Goal: Information Seeking & Learning: Learn about a topic

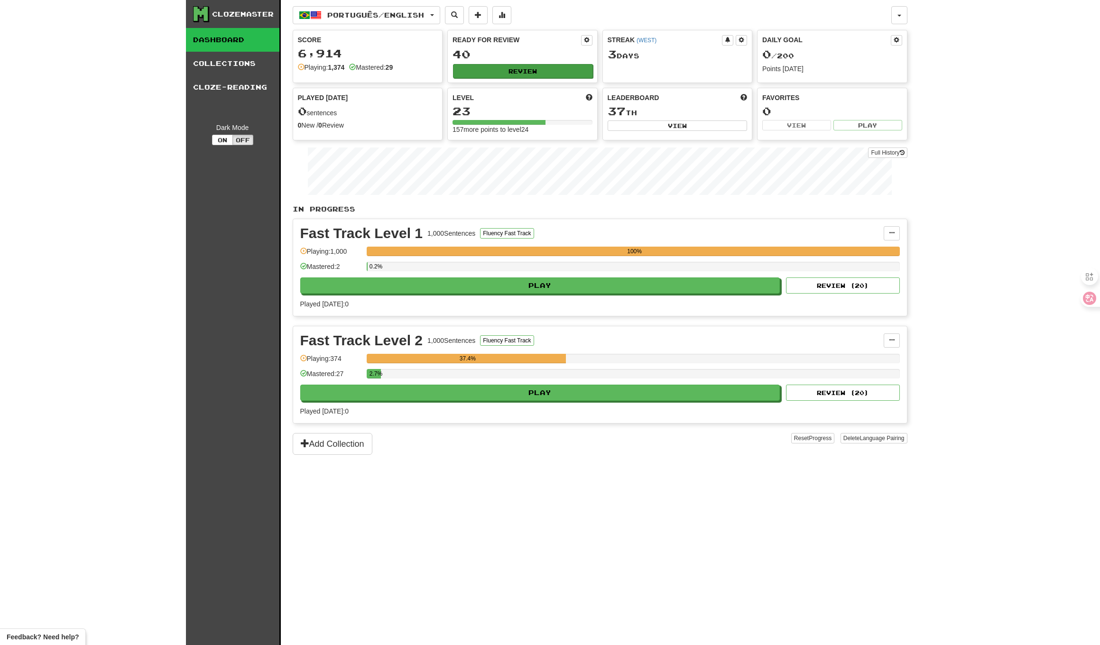
scroll to position [2, 0]
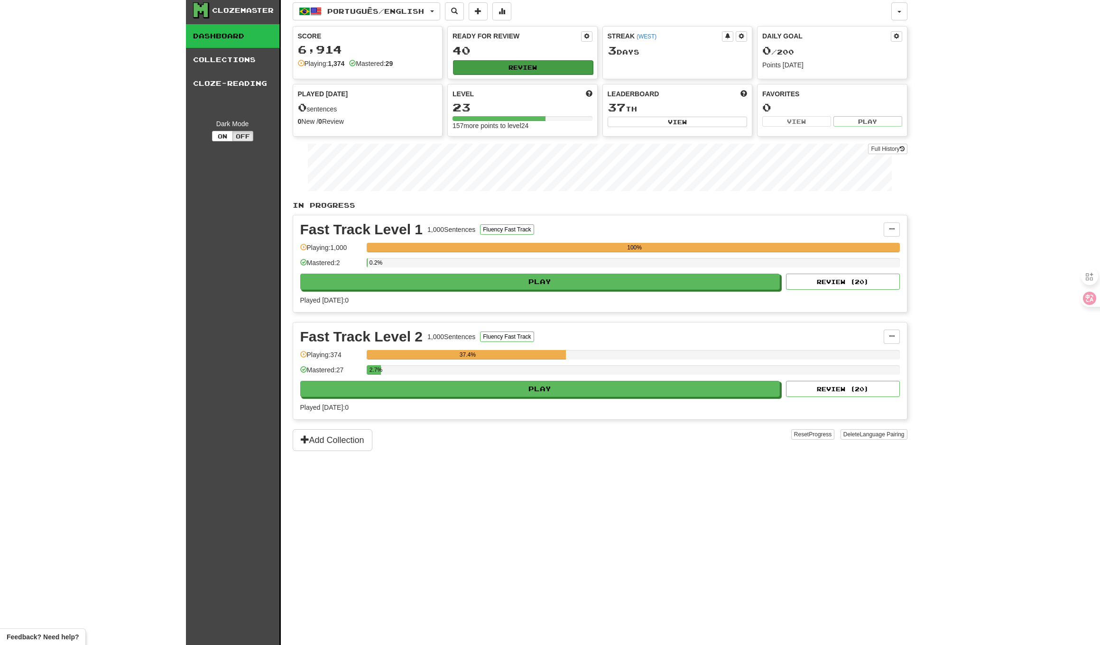
click at [526, 72] on button "Review" at bounding box center [523, 67] width 140 height 14
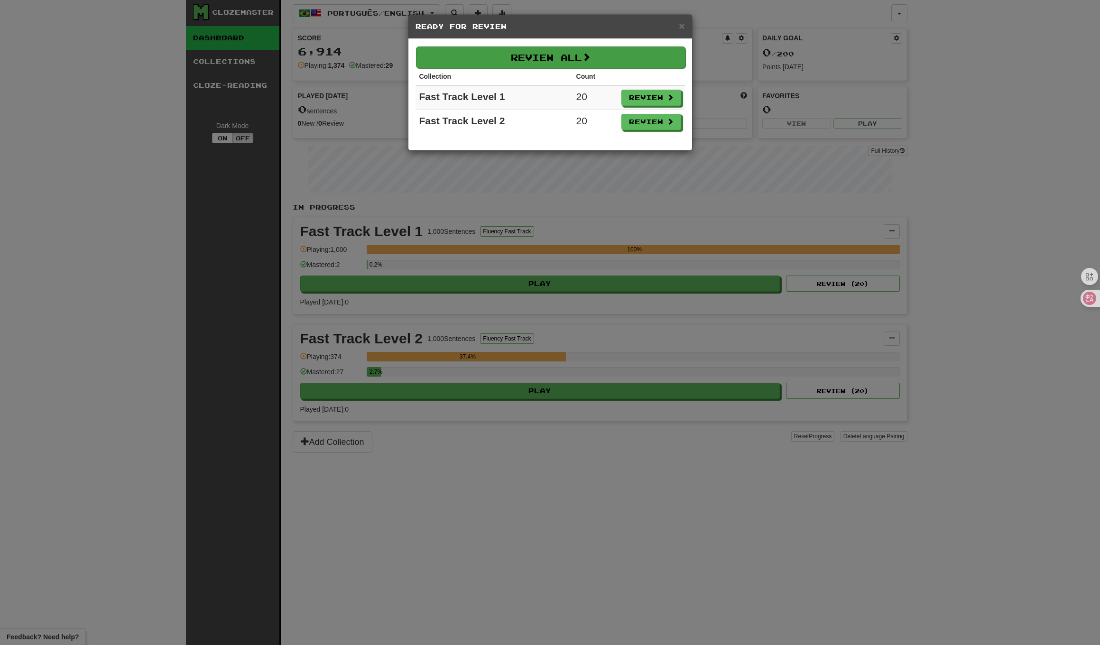
click at [607, 62] on button "Review All" at bounding box center [550, 57] width 269 height 22
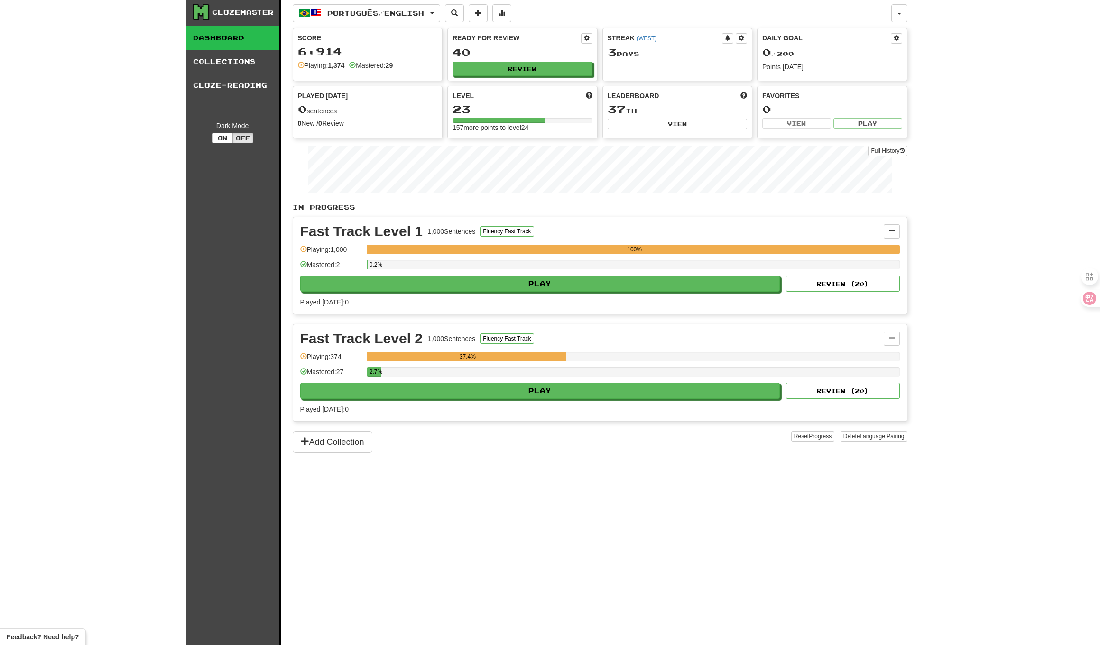
select select "**"
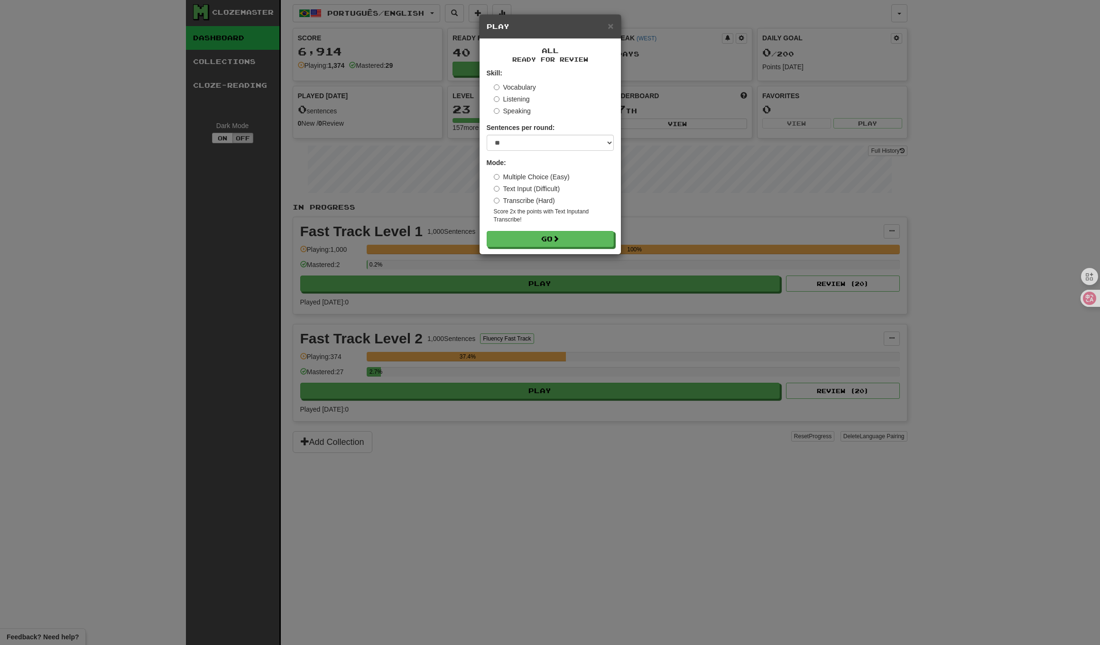
click at [527, 230] on form "Skill: Vocabulary Listening Speaking Sentences per round: * ** ** ** ** ** *** …" at bounding box center [550, 157] width 127 height 179
click at [524, 236] on button "Go" at bounding box center [550, 239] width 127 height 16
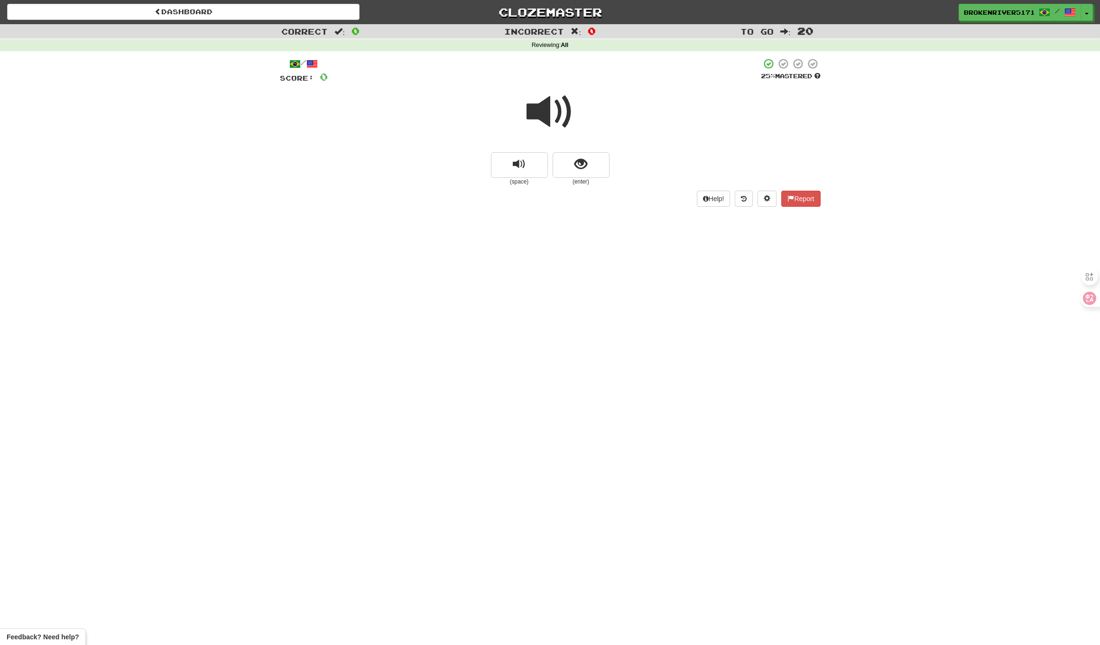
click at [524, 120] on div at bounding box center [550, 118] width 541 height 68
click at [556, 119] on span at bounding box center [550, 111] width 47 height 47
click at [583, 169] on span "show sentence" at bounding box center [580, 164] width 13 height 13
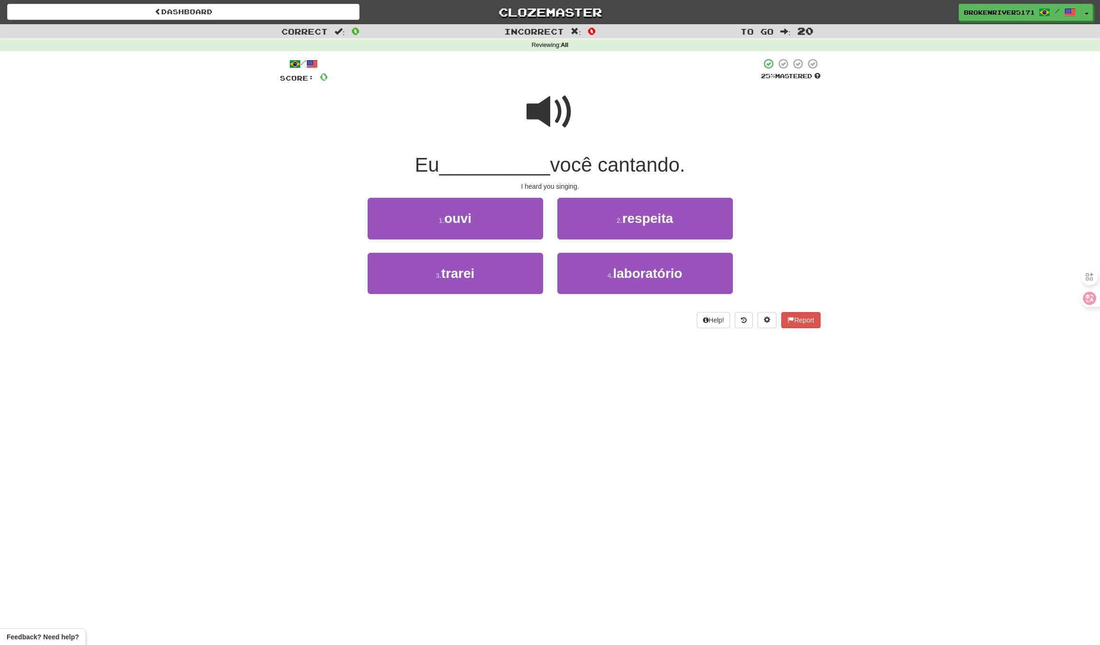
drag, startPoint x: 518, startPoint y: 333, endPoint x: 535, endPoint y: 319, distance: 21.9
click at [524, 329] on div "/ Score: 0 25 % Mastered Eu __________ você cantando. I heard you singing. 1 . …" at bounding box center [550, 196] width 541 height 290
click at [535, 319] on div "Help! Report" at bounding box center [550, 320] width 541 height 16
click at [480, 204] on button "1 . [GEOGRAPHIC_DATA]" at bounding box center [456, 218] width 176 height 41
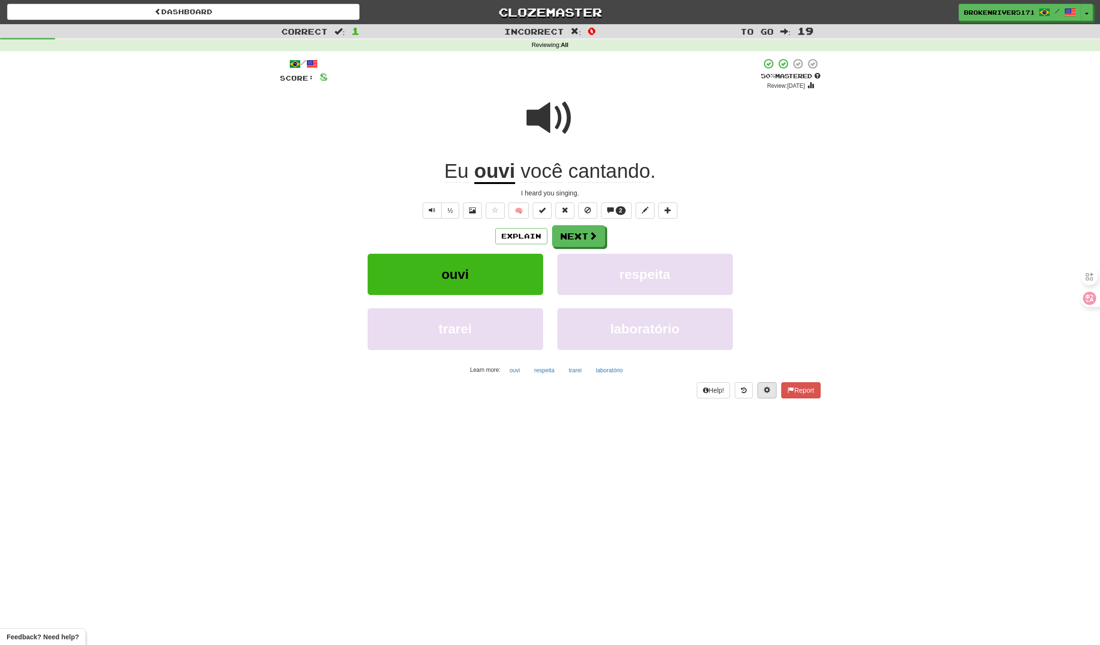
click at [764, 387] on span at bounding box center [767, 390] width 7 height 7
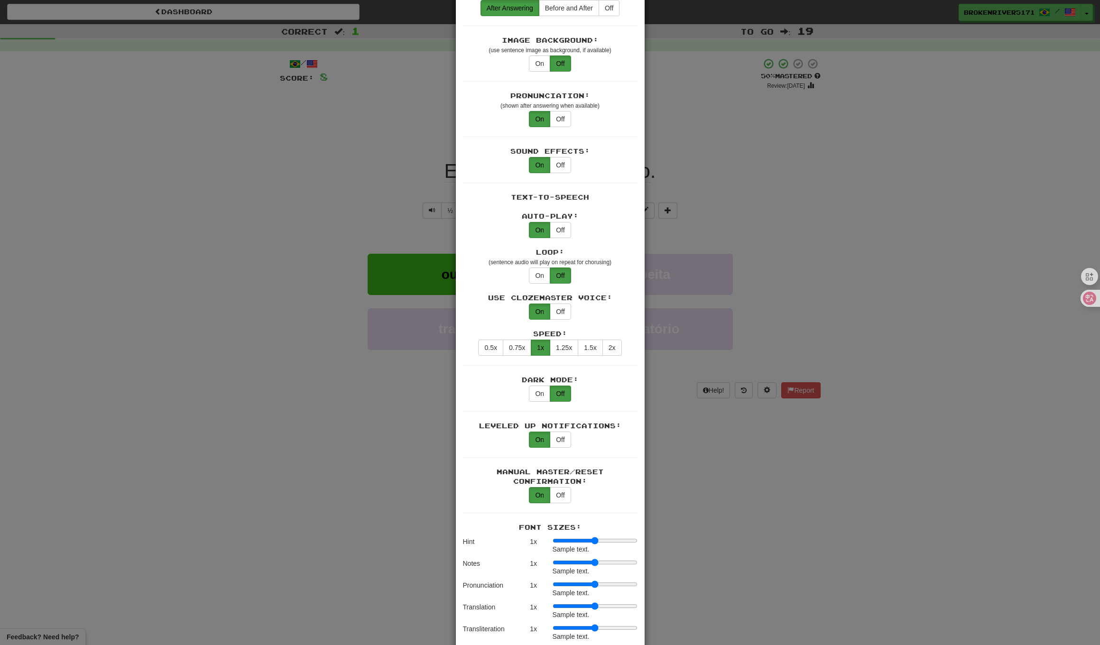
scroll to position [302, 0]
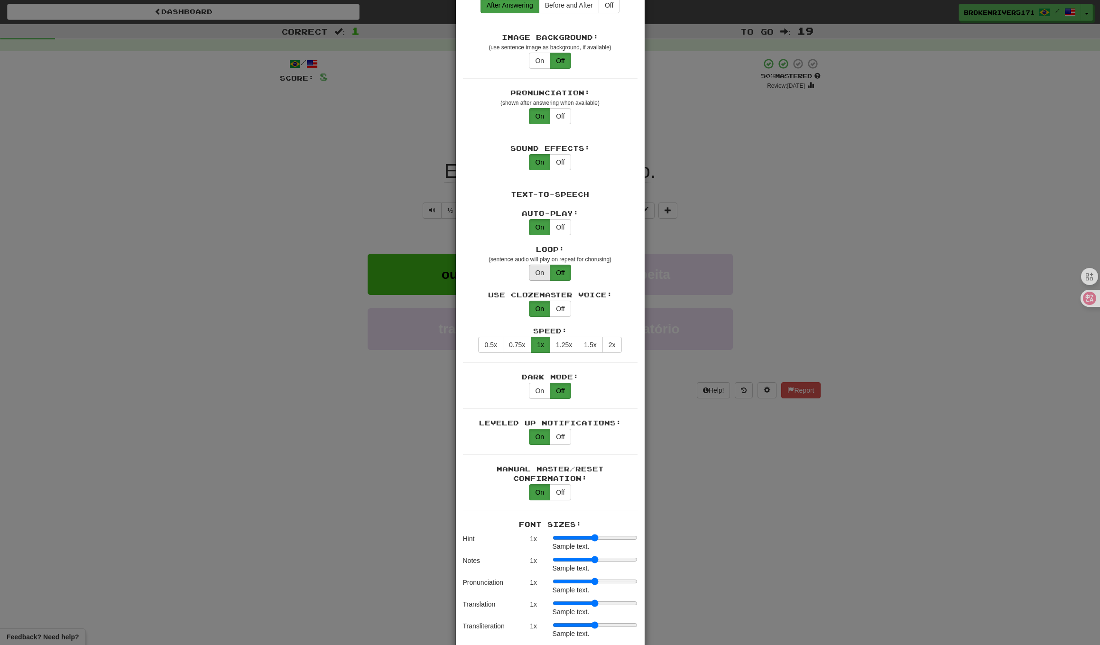
click at [534, 265] on button "On" at bounding box center [539, 273] width 21 height 16
click at [504, 261] on div "Loop: (sentence audio will play on repeat for chorusing) On Off" at bounding box center [550, 263] width 175 height 36
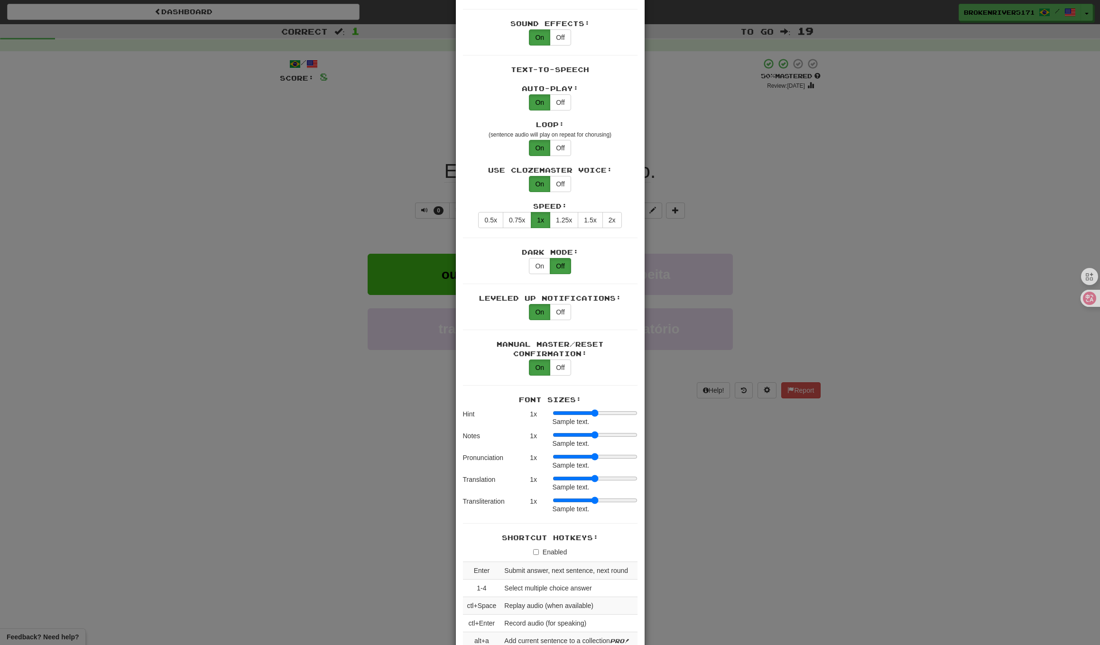
scroll to position [466, 0]
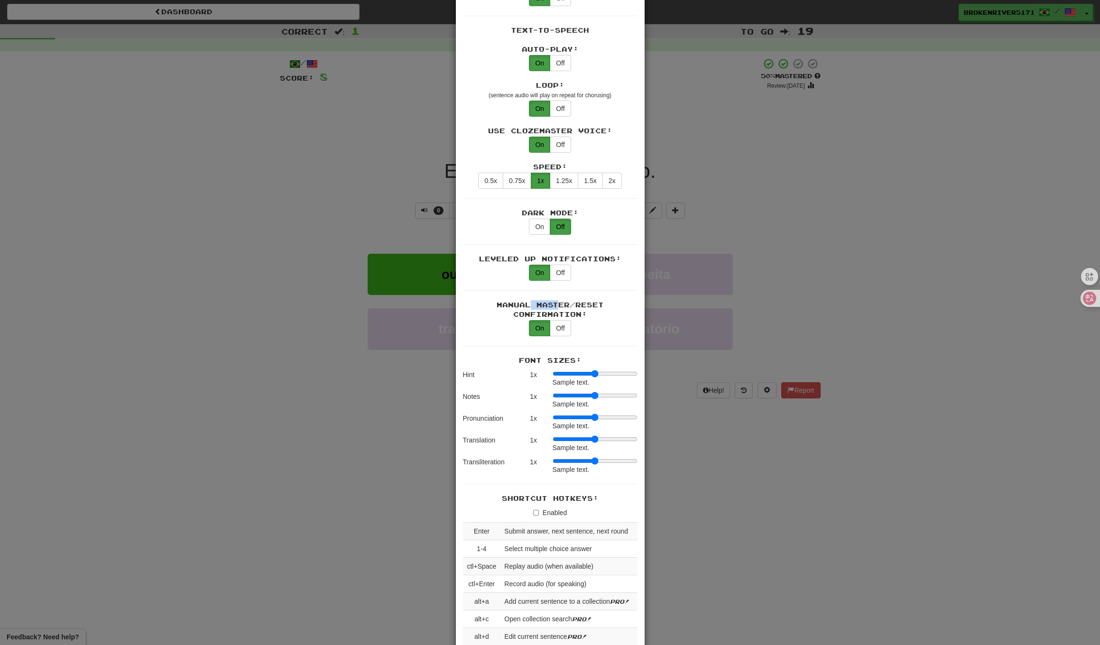
drag, startPoint x: 532, startPoint y: 297, endPoint x: 563, endPoint y: 297, distance: 30.4
click at [560, 300] on div "Manual Master/Reset Confirmation:" at bounding box center [550, 309] width 175 height 19
click at [563, 300] on div "Manual Master/Reset Confirmation:" at bounding box center [550, 309] width 175 height 19
click at [564, 301] on div "Manual Master/Reset Confirmation:" at bounding box center [550, 309] width 175 height 19
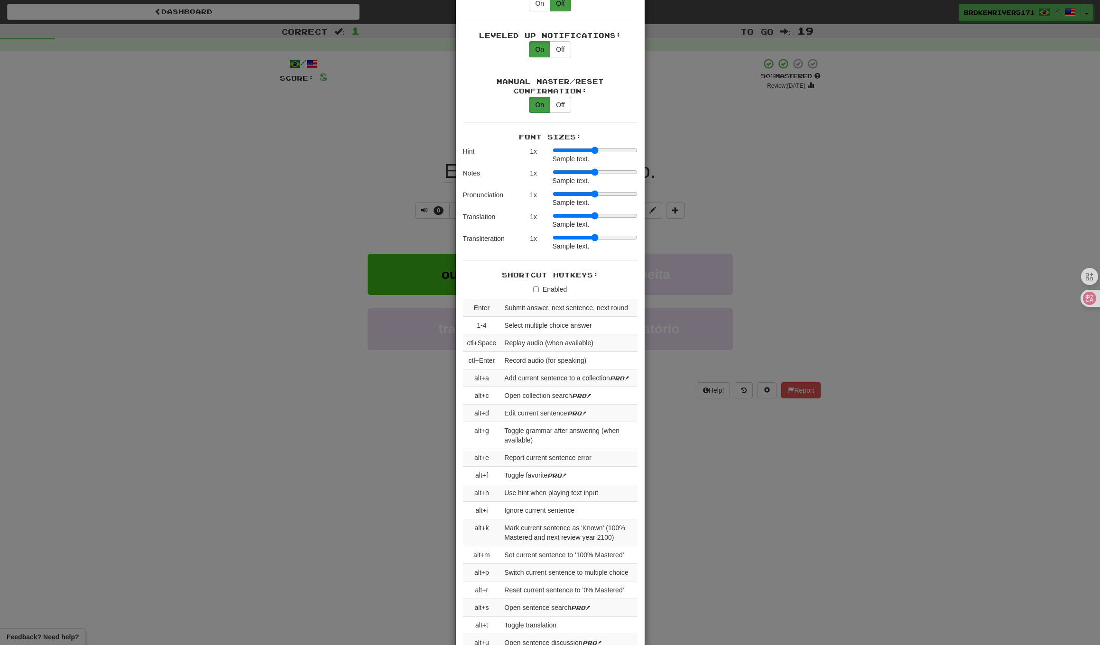
scroll to position [690, 0]
drag, startPoint x: 505, startPoint y: 311, endPoint x: 517, endPoint y: 338, distance: 29.1
click at [505, 316] on td "Select multiple choice answer" at bounding box center [568, 325] width 137 height 18
click at [517, 338] on td "Replay audio (when available)" at bounding box center [568, 343] width 137 height 18
click at [529, 304] on td "Submit answer, next sentence, next round" at bounding box center [568, 308] width 137 height 18
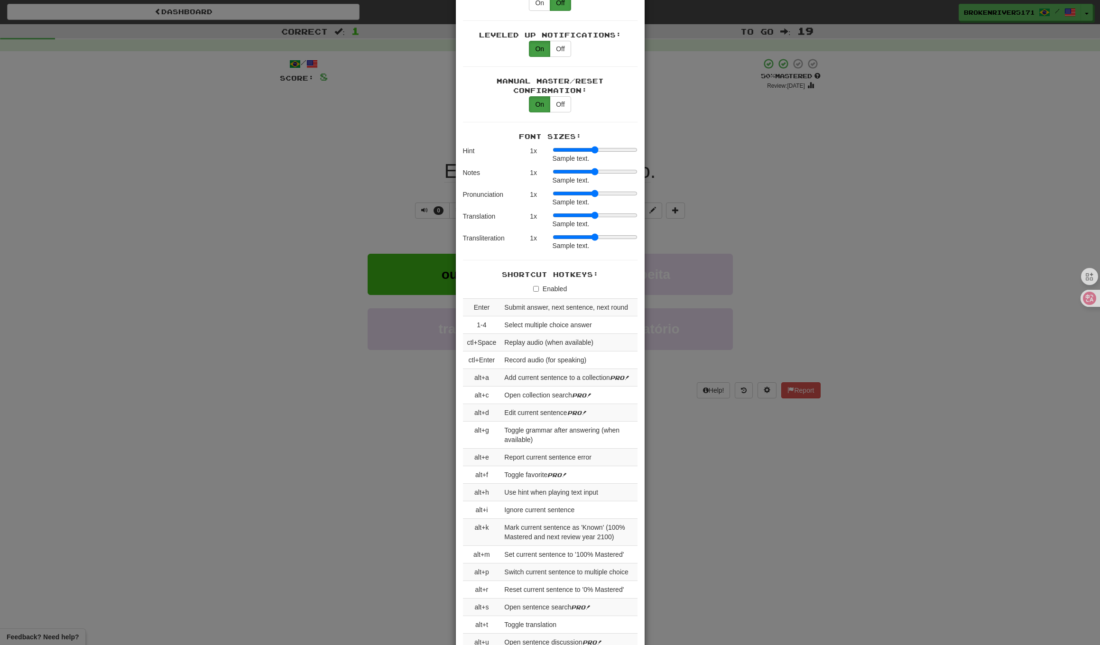
click at [530, 316] on td "Select multiple choice answer" at bounding box center [568, 325] width 137 height 18
click at [530, 334] on td "Replay audio (when available)" at bounding box center [568, 343] width 137 height 18
drag, startPoint x: 527, startPoint y: 356, endPoint x: 525, endPoint y: 385, distance: 29.0
click at [527, 359] on td "Record audio (for speaking)" at bounding box center [568, 361] width 137 height 18
click at [525, 389] on td "Open collection search Pro!" at bounding box center [568, 396] width 137 height 18
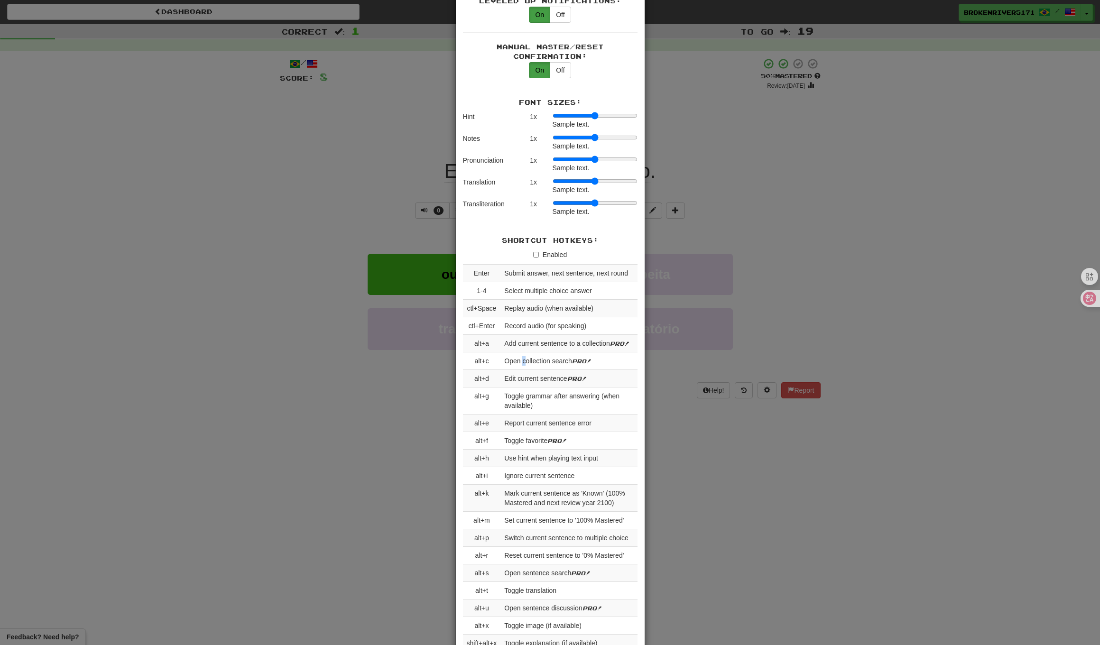
scroll to position [735, 0]
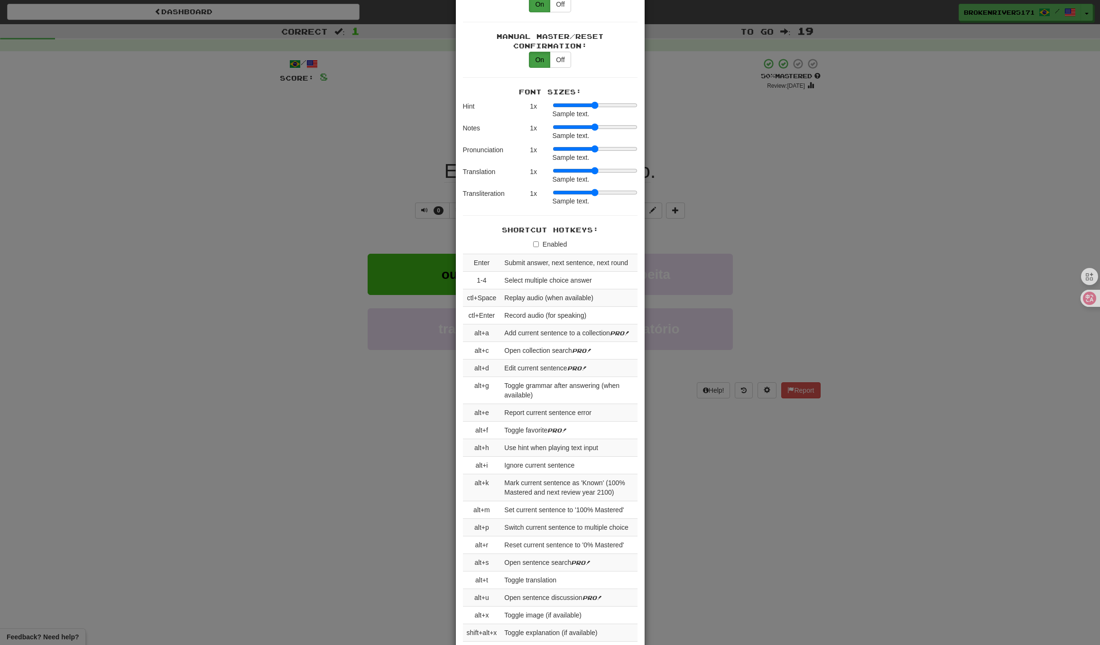
click at [535, 360] on td "Edit current sentence Pro!" at bounding box center [568, 369] width 137 height 18
click at [534, 366] on td "Edit current sentence Pro!" at bounding box center [568, 369] width 137 height 18
click at [546, 332] on td "Add current sentence to a collection Pro!" at bounding box center [568, 333] width 137 height 18
drag, startPoint x: 540, startPoint y: 342, endPoint x: 540, endPoint y: 361, distance: 19.4
click at [540, 342] on td "Open collection search Pro!" at bounding box center [568, 351] width 137 height 18
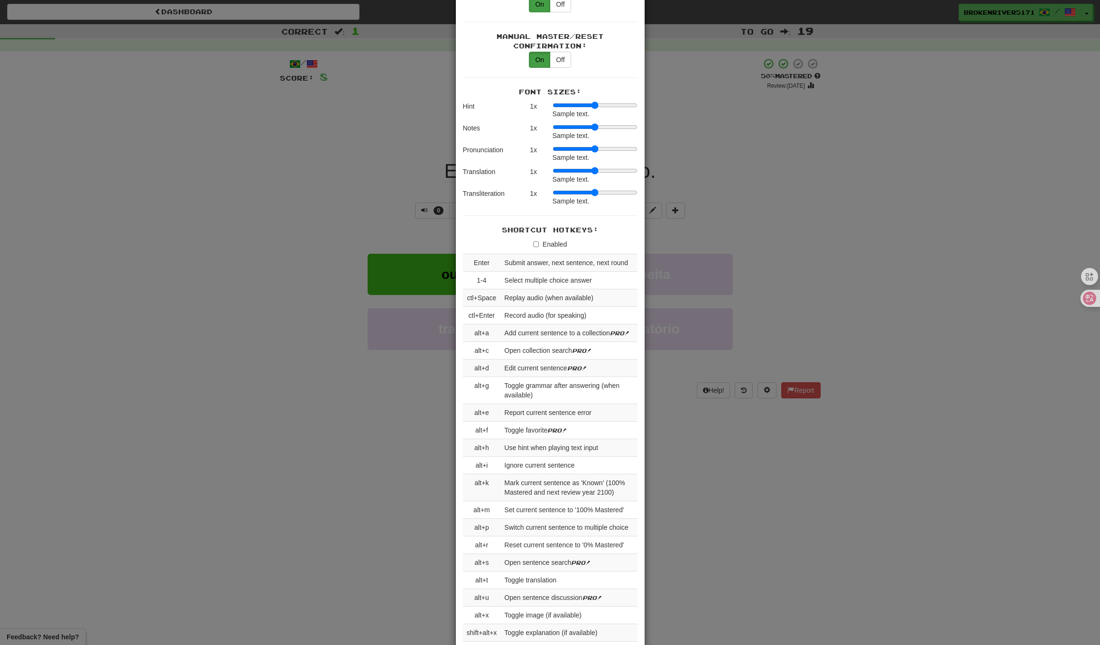
click at [540, 363] on td "Edit current sentence Pro!" at bounding box center [568, 369] width 137 height 18
click at [546, 394] on td "Toggle grammar after answering (when available)" at bounding box center [568, 390] width 137 height 27
drag, startPoint x: 520, startPoint y: 379, endPoint x: 572, endPoint y: 381, distance: 51.7
click at [570, 381] on td "Toggle grammar after answering (when available)" at bounding box center [568, 390] width 137 height 27
drag, startPoint x: 572, startPoint y: 381, endPoint x: 566, endPoint y: 395, distance: 15.3
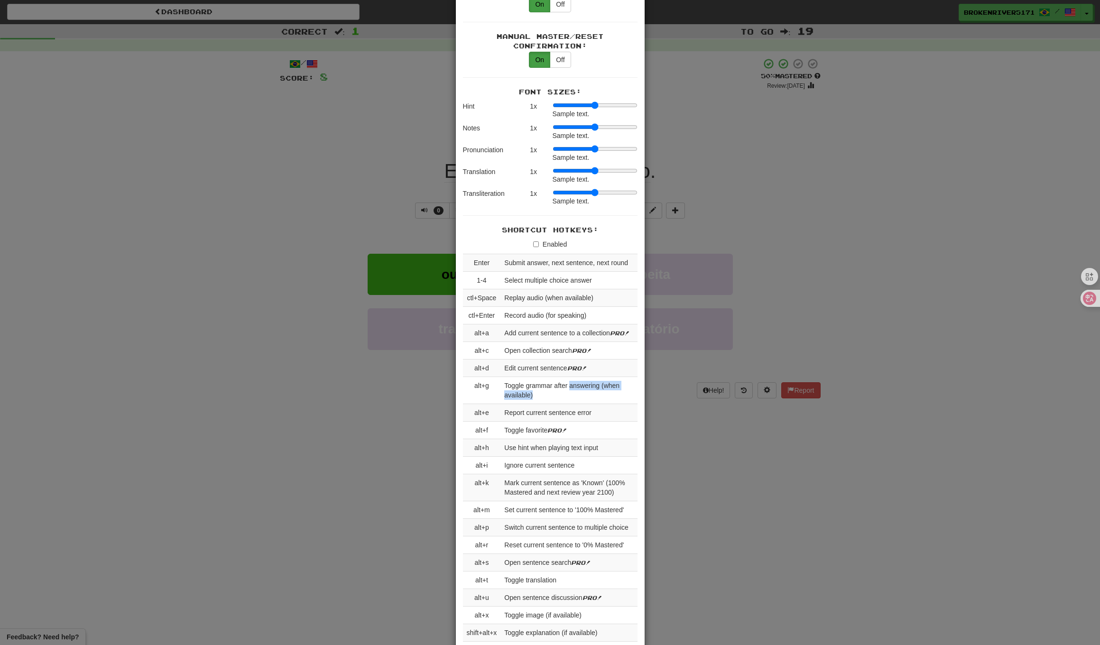
click at [569, 387] on td "Toggle grammar after answering (when available)" at bounding box center [568, 390] width 137 height 27
click at [565, 397] on td "Toggle grammar after answering (when available)" at bounding box center [568, 390] width 137 height 27
drag, startPoint x: 563, startPoint y: 409, endPoint x: 559, endPoint y: 419, distance: 11.3
click at [563, 409] on td "Report current sentence error" at bounding box center [568, 413] width 137 height 18
click at [557, 427] on em "Pro!" at bounding box center [556, 430] width 19 height 7
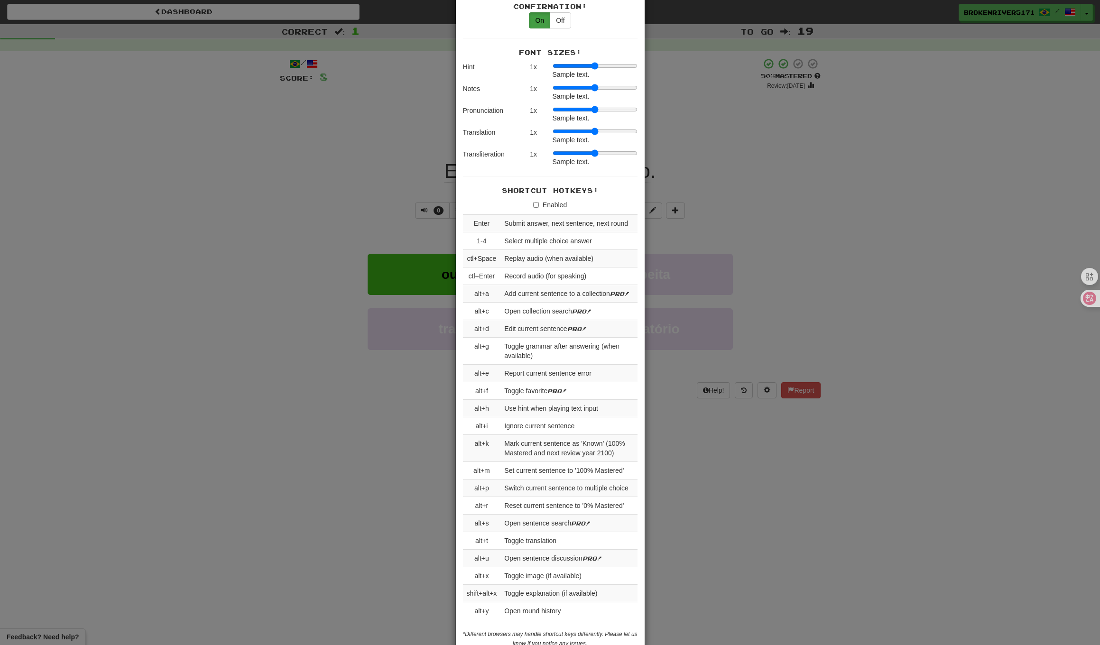
scroll to position [798, 0]
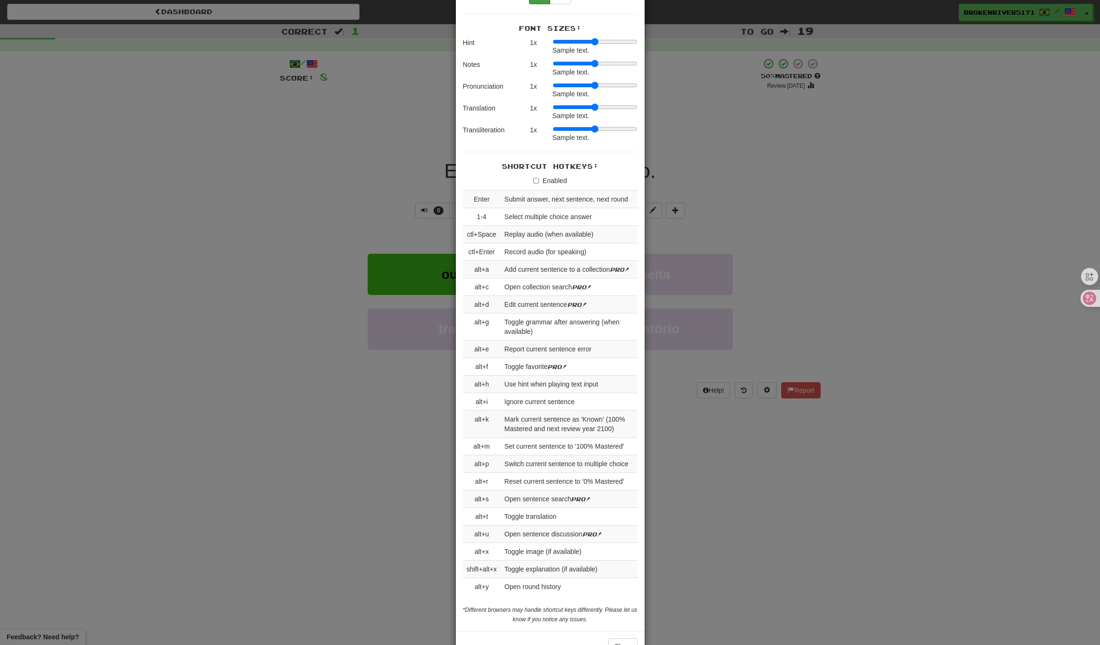
click at [543, 383] on td "Use hint when playing text input" at bounding box center [568, 385] width 137 height 18
click at [545, 394] on td "Ignore current sentence" at bounding box center [568, 402] width 137 height 18
click at [546, 415] on td "Mark current sentence as 'Known' (100% Mastered and next review year 2100)" at bounding box center [568, 424] width 137 height 27
drag, startPoint x: 549, startPoint y: 386, endPoint x: 549, endPoint y: 400, distance: 14.7
click at [549, 386] on tbody "Enter Submit answer, next sentence, next round 1-4 Select multiple choice answe…" at bounding box center [550, 393] width 175 height 405
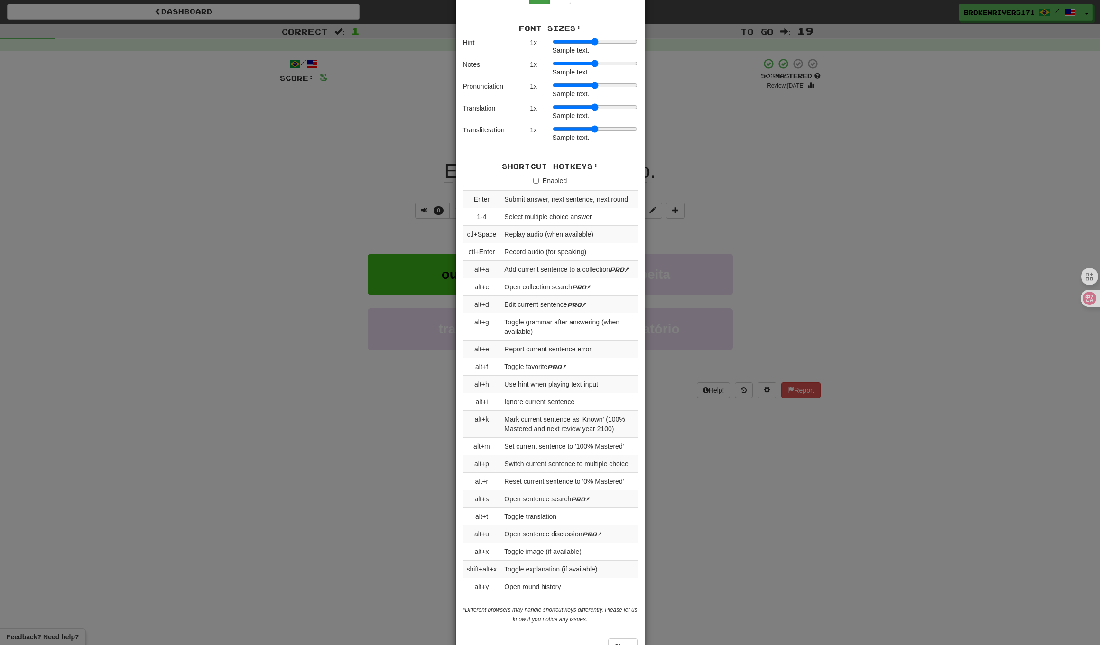
drag, startPoint x: 549, startPoint y: 400, endPoint x: 552, endPoint y: 421, distance: 21.1
click at [550, 401] on td "Ignore current sentence" at bounding box center [568, 402] width 137 height 18
click at [553, 422] on td "Mark current sentence as 'Known' (100% Mastered and next review year 2100)" at bounding box center [568, 424] width 137 height 27
click at [539, 441] on td "Set current sentence to '100% Mastered'" at bounding box center [568, 447] width 137 height 18
click at [537, 459] on td "Switch current sentence to multiple choice" at bounding box center [568, 464] width 137 height 18
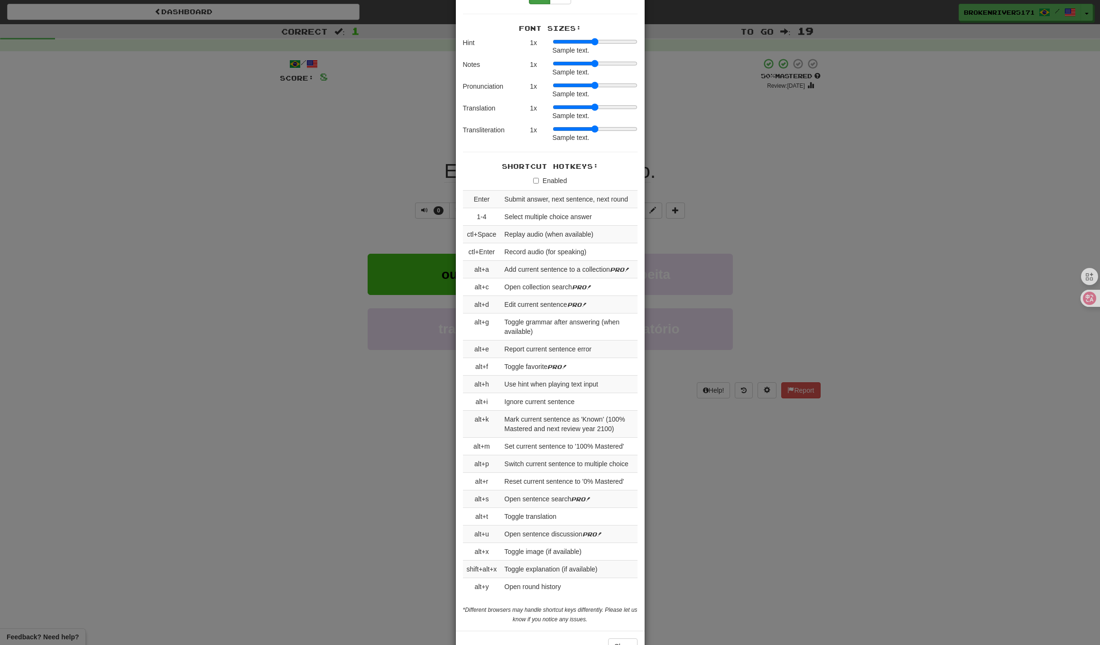
drag, startPoint x: 535, startPoint y: 475, endPoint x: 537, endPoint y: 493, distance: 18.1
click at [536, 475] on td "Reset current sentence to '0% Mastered'" at bounding box center [568, 482] width 137 height 18
click at [537, 493] on td "Open sentence search Pro!" at bounding box center [568, 499] width 137 height 18
click at [537, 511] on td "Toggle translation" at bounding box center [568, 517] width 137 height 18
click at [544, 526] on td "Open sentence discussion Pro!" at bounding box center [568, 535] width 137 height 18
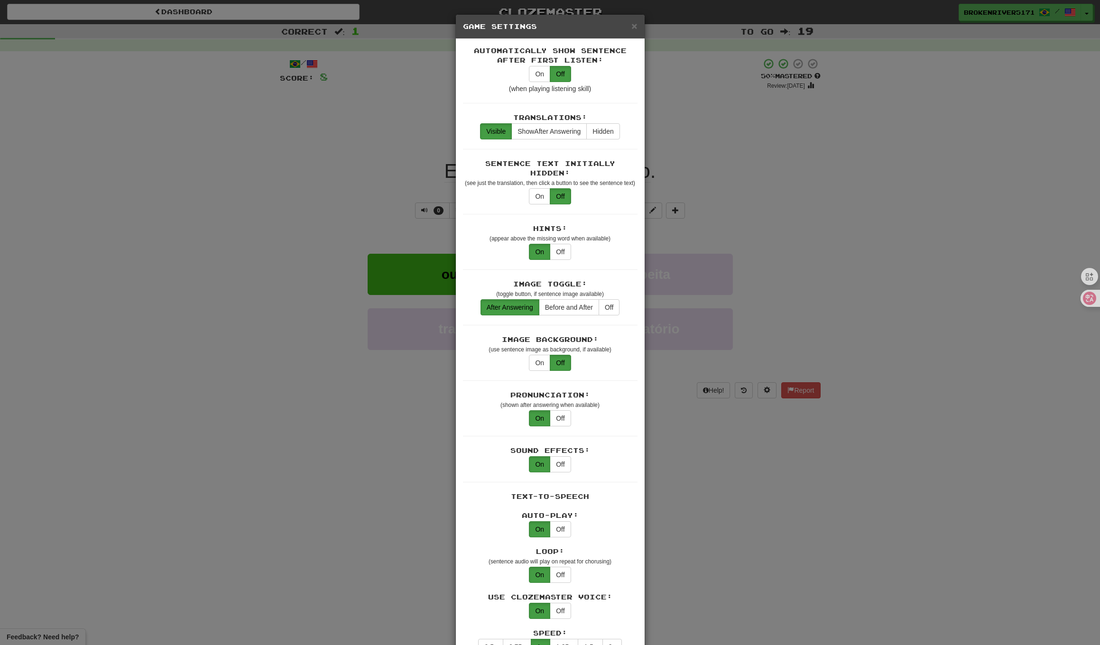
scroll to position [0, 0]
click at [632, 24] on span "×" at bounding box center [634, 25] width 6 height 11
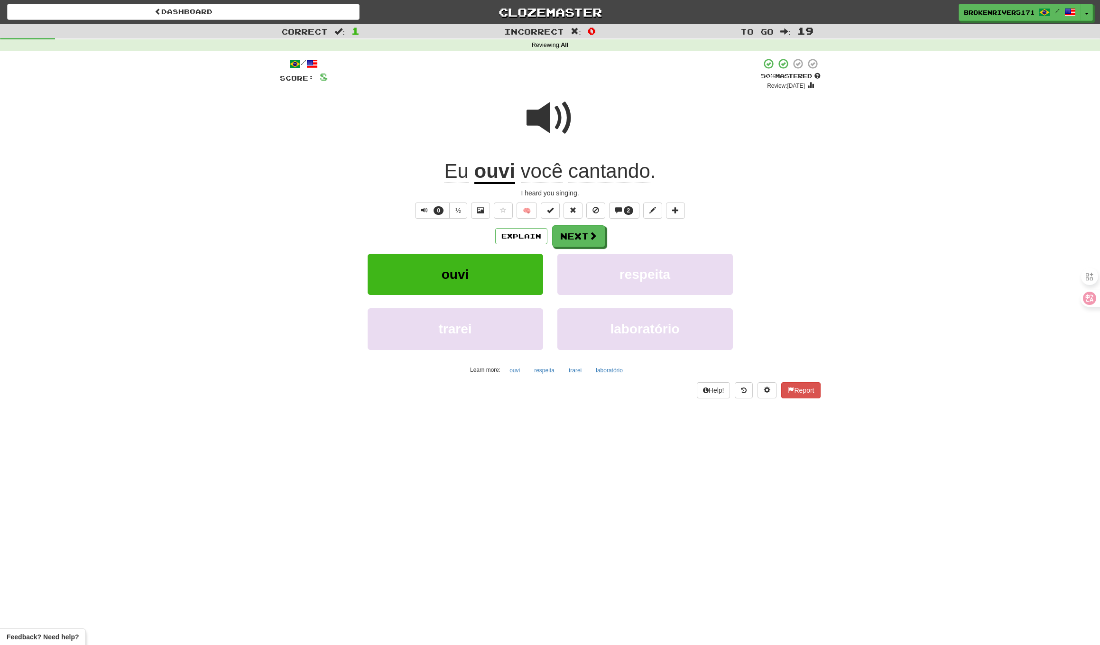
click at [747, 154] on div at bounding box center [550, 125] width 541 height 68
click at [767, 161] on div "Eu ouvi você cantando ." at bounding box center [550, 171] width 541 height 26
click at [621, 207] on span at bounding box center [618, 210] width 7 height 7
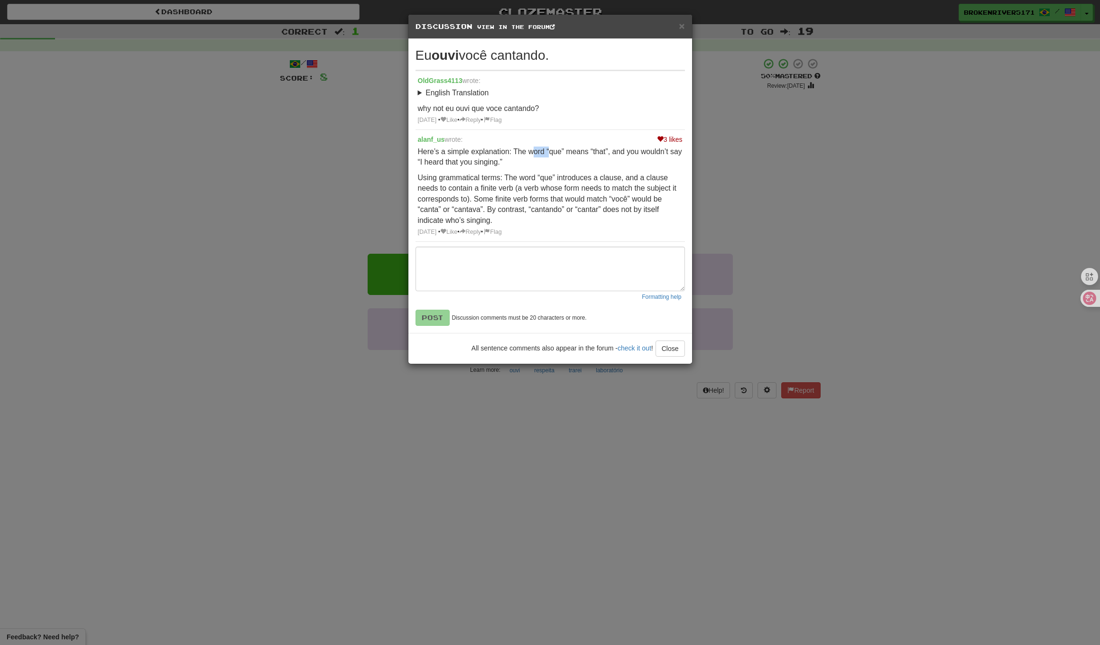
drag, startPoint x: 533, startPoint y: 152, endPoint x: 564, endPoint y: 152, distance: 31.3
click at [559, 152] on p "Here’s a simple explanation: The word “que” means “that”, and you wouldn’t say …" at bounding box center [550, 157] width 265 height 21
click at [564, 152] on p "Here’s a simple explanation: The word “que” means “that”, and you wouldn’t say …" at bounding box center [550, 157] width 265 height 21
drag, startPoint x: 550, startPoint y: 153, endPoint x: 566, endPoint y: 153, distance: 16.1
click at [554, 153] on p "Here’s a simple explanation: The word “que” means “that”, and you wouldn’t say …" at bounding box center [550, 157] width 265 height 21
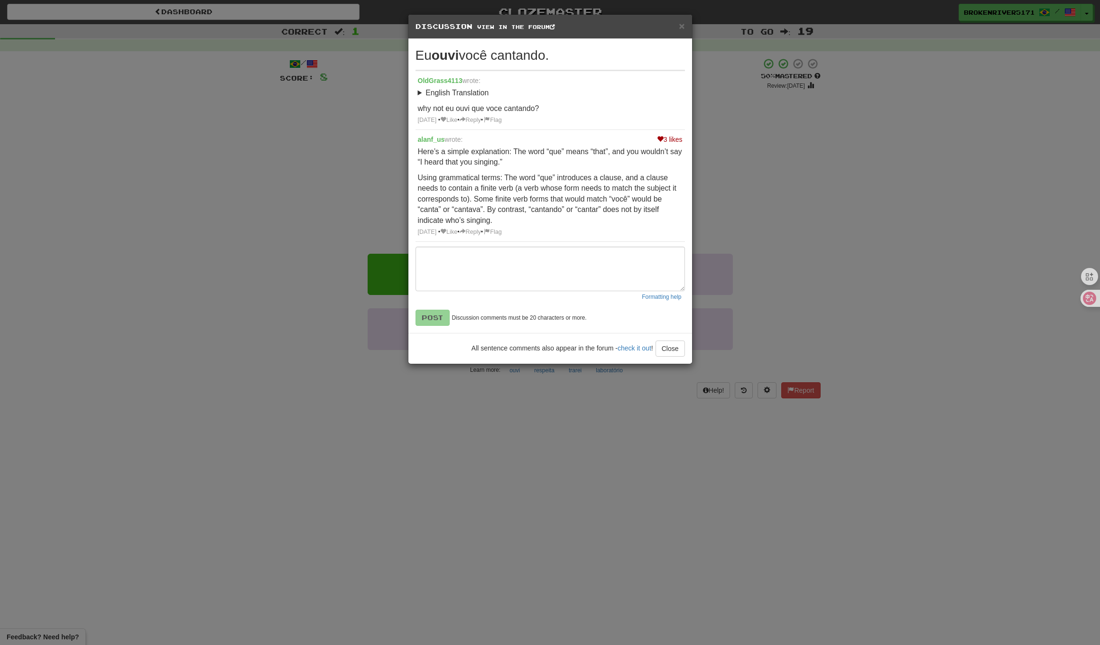
click at [566, 153] on p "Here’s a simple explanation: The word “que” means “that”, and you wouldn’t say …" at bounding box center [550, 157] width 265 height 21
drag, startPoint x: 545, startPoint y: 155, endPoint x: 573, endPoint y: 153, distance: 28.1
click at [567, 154] on p "Here’s a simple explanation: The word “que” means “that”, and you wouldn’t say …" at bounding box center [550, 157] width 265 height 21
click at [575, 153] on p "Here’s a simple explanation: The word “que” means “that”, and you wouldn’t say …" at bounding box center [550, 157] width 265 height 21
click at [684, 21] on span "×" at bounding box center [682, 25] width 6 height 11
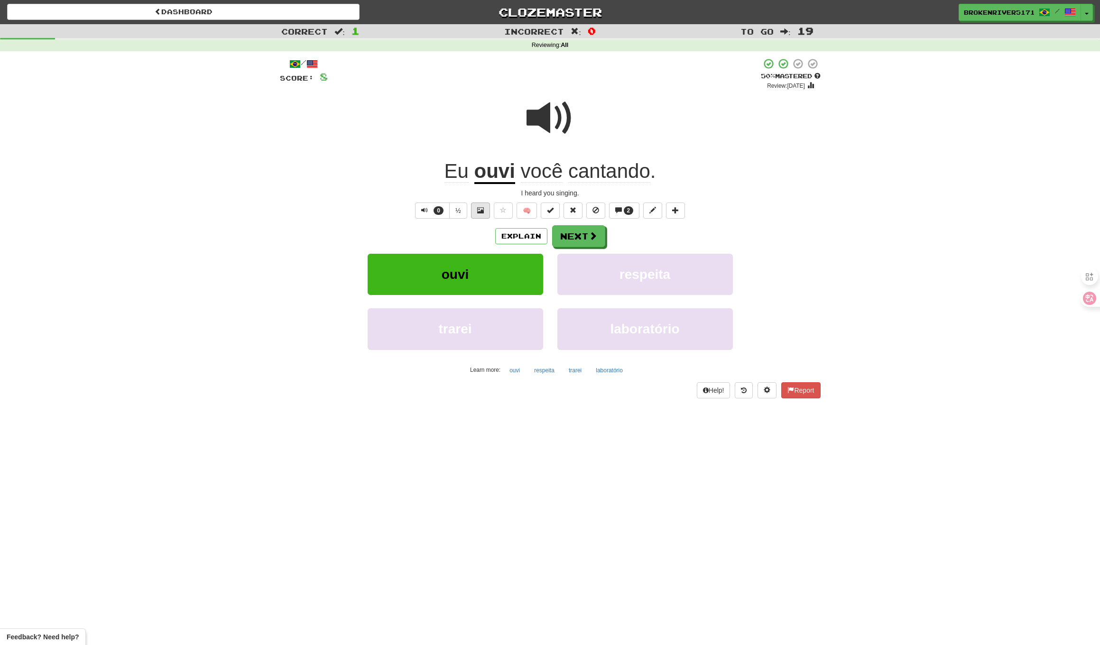
click at [483, 208] on span at bounding box center [480, 210] width 7 height 7
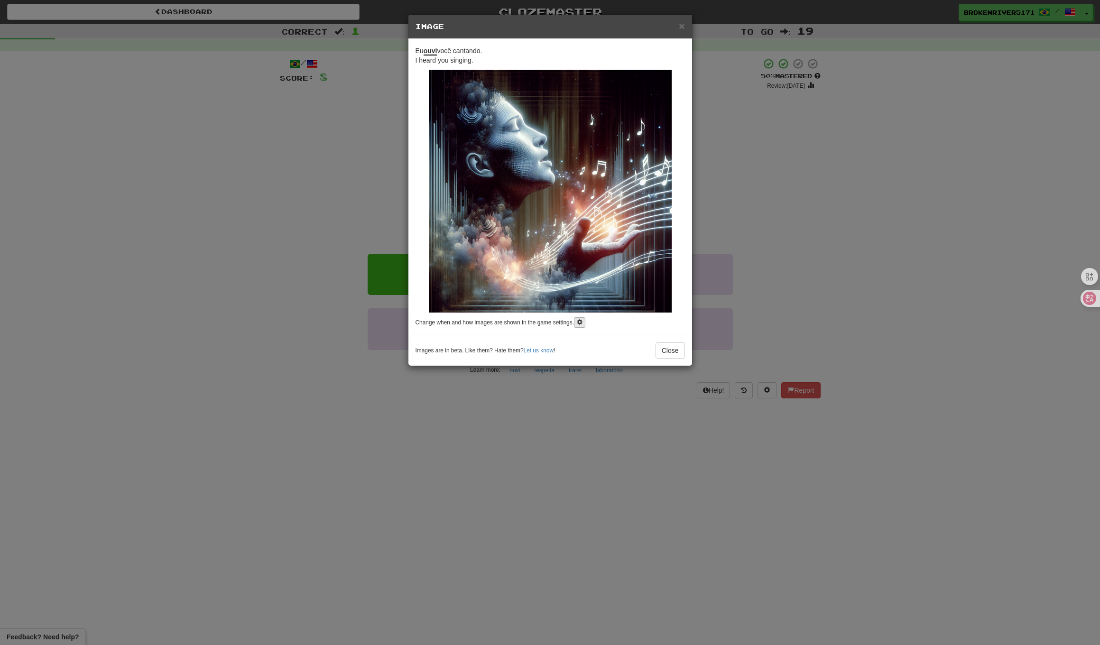
click at [582, 322] on span at bounding box center [580, 322] width 6 height 6
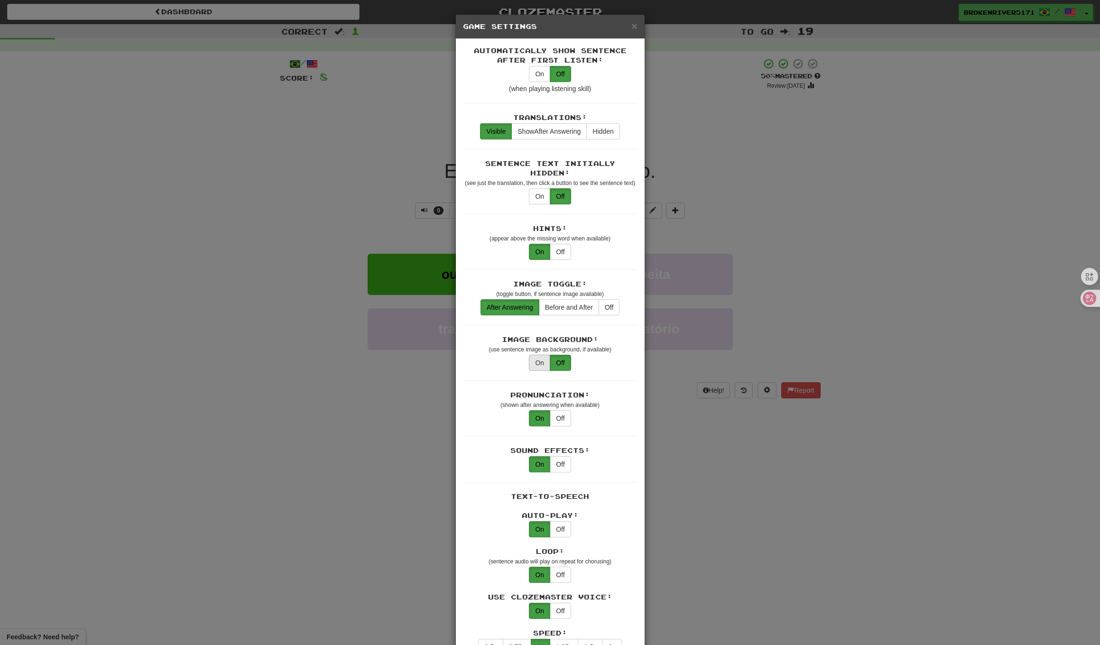
click at [540, 355] on button "On" at bounding box center [539, 363] width 21 height 16
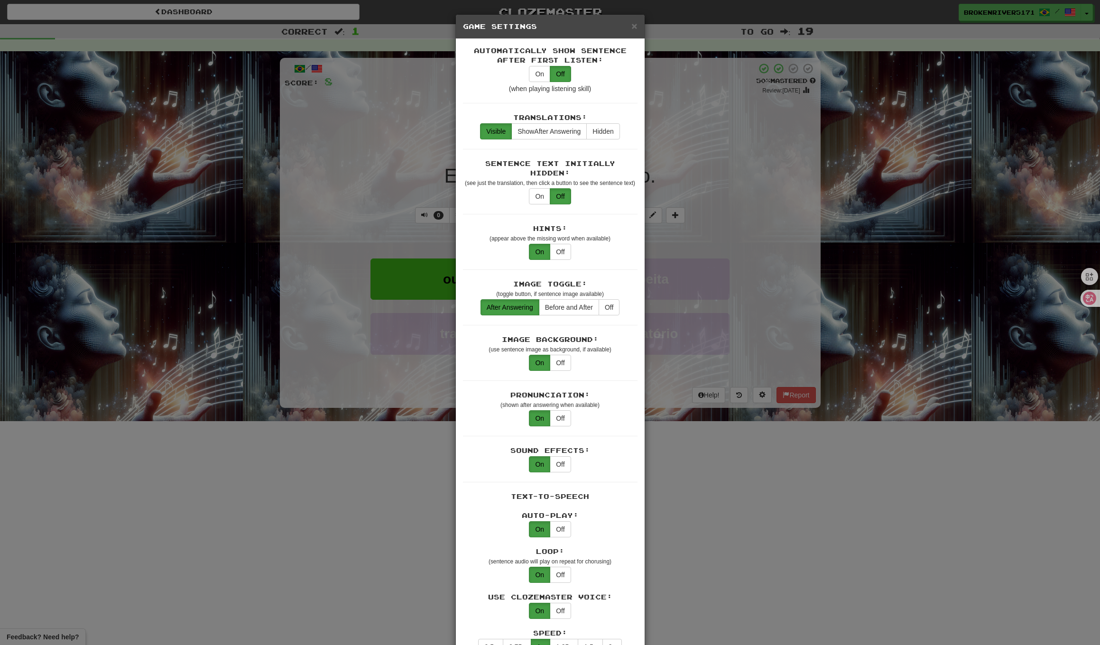
click at [773, 303] on div "× Game Settings Automatically Show Sentence After First Listen: On Off (when pl…" at bounding box center [550, 322] width 1100 height 645
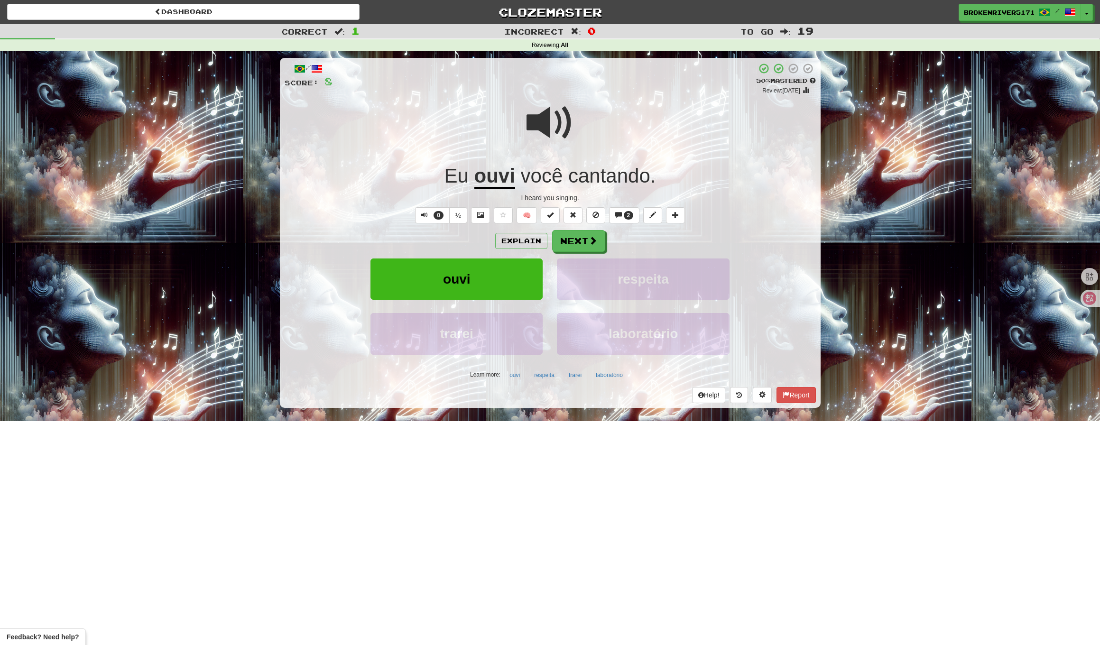
click at [792, 78] on div "50 % Mastered" at bounding box center [786, 81] width 60 height 9
click at [811, 78] on span at bounding box center [813, 81] width 6 height 6
drag, startPoint x: 482, startPoint y: 236, endPoint x: 498, endPoint y: 160, distance: 77.0
click at [498, 160] on div "/ Score: 8 + 8 50 % Mastered Review: [DATE] Eu ouvi você cantando . I heard you…" at bounding box center [550, 233] width 541 height 350
click at [464, 163] on div "Eu ouvi você cantando ." at bounding box center [550, 176] width 531 height 26
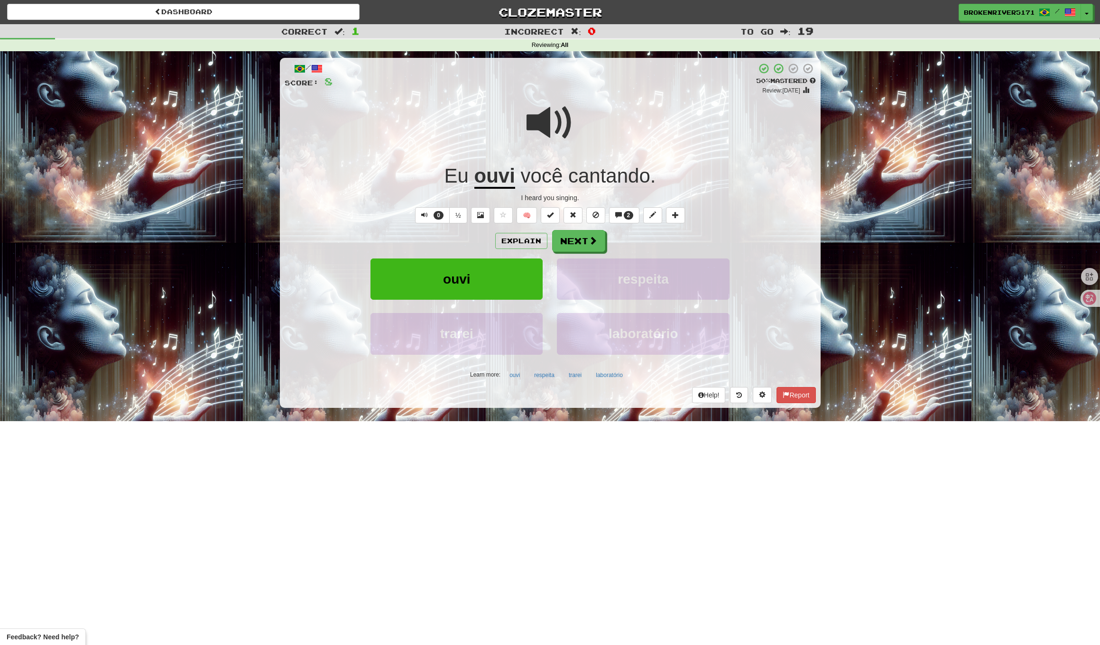
drag, startPoint x: 478, startPoint y: 157, endPoint x: 489, endPoint y: 160, distance: 10.8
click at [478, 157] on div at bounding box center [550, 129] width 531 height 68
